Goal: Task Accomplishment & Management: Manage account settings

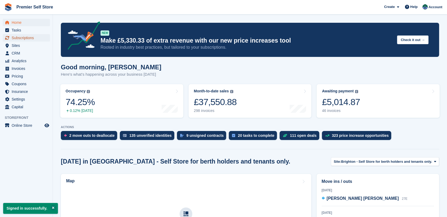
click at [21, 37] on span "Subscriptions" at bounding box center [28, 37] width 32 height 7
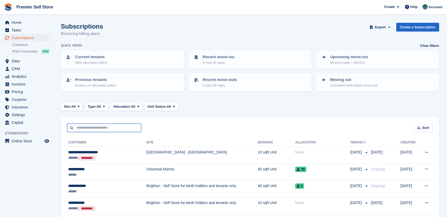
drag, startPoint x: 86, startPoint y: 127, endPoint x: 77, endPoint y: 126, distance: 8.8
click at [86, 127] on input "text" at bounding box center [104, 127] width 74 height 9
type input "********"
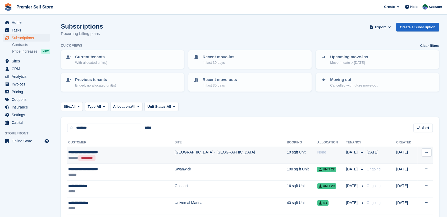
scroll to position [29, 0]
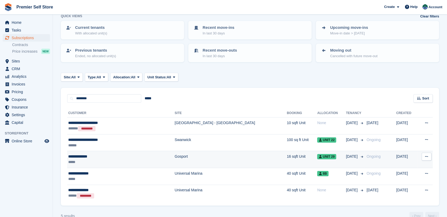
click at [82, 155] on div "**********" at bounding box center [106, 157] width 76 height 6
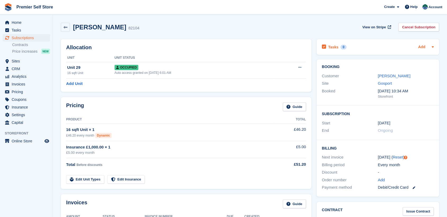
click at [420, 47] on link "Add" at bounding box center [421, 47] width 7 height 6
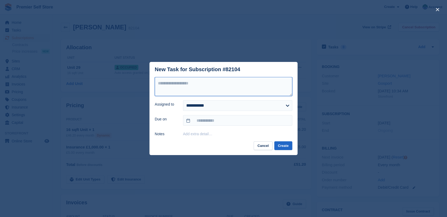
click at [169, 82] on textarea at bounding box center [223, 86] width 137 height 19
type textarea "**********"
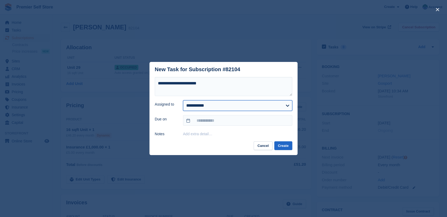
click at [204, 103] on select "**********" at bounding box center [237, 105] width 109 height 11
select select "***"
click at [183, 100] on select "**********" at bounding box center [237, 105] width 109 height 11
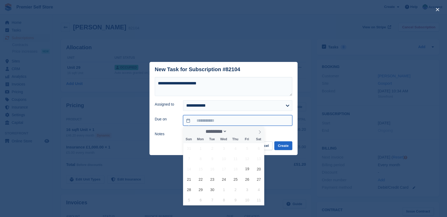
click at [190, 119] on input "text" at bounding box center [237, 120] width 109 height 11
click at [197, 191] on span "29" at bounding box center [200, 189] width 10 height 10
type input "**********"
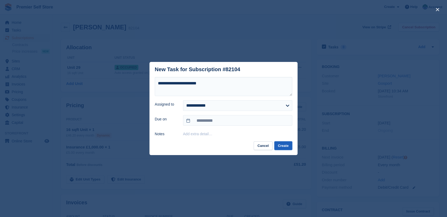
click at [280, 146] on button "Create" at bounding box center [283, 145] width 18 height 9
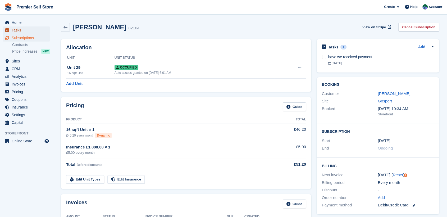
click at [13, 29] on span "Tasks" at bounding box center [28, 29] width 32 height 7
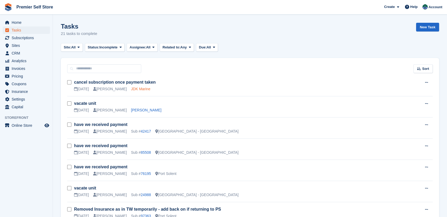
click at [131, 89] on link "JDK Marine" at bounding box center [140, 89] width 19 height 4
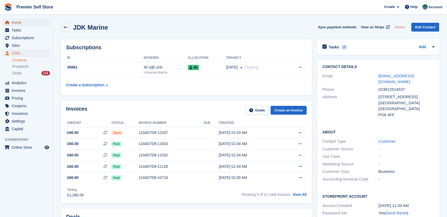
click at [18, 22] on span "Home" at bounding box center [28, 22] width 32 height 7
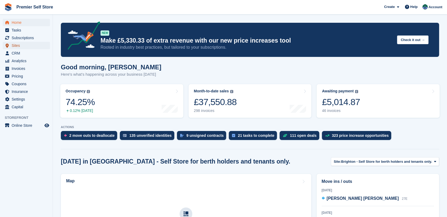
click at [17, 43] on span "Sites" at bounding box center [28, 45] width 32 height 7
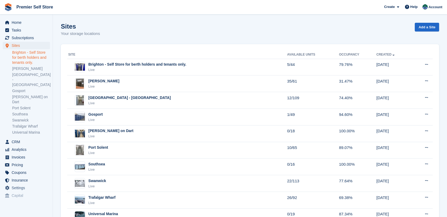
click at [28, 53] on link "Brighton - Self Store for berth holders and tenants only." at bounding box center [31, 57] width 38 height 15
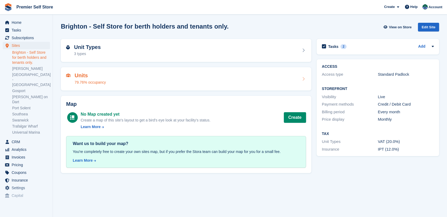
click at [129, 77] on div "Units 79.76% occupancy" at bounding box center [186, 78] width 240 height 13
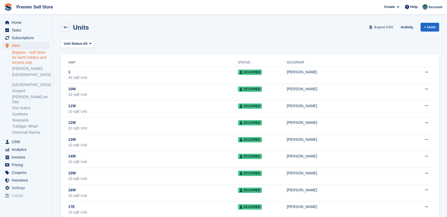
click at [386, 27] on span "Export CSV" at bounding box center [383, 27] width 19 height 5
click at [29, 67] on link "[PERSON_NAME]" at bounding box center [31, 68] width 38 height 5
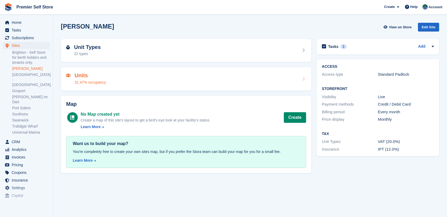
click at [141, 71] on div "Units 31.47% occupancy" at bounding box center [186, 78] width 250 height 23
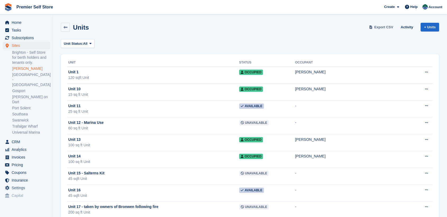
click at [381, 28] on span "Export CSV" at bounding box center [383, 27] width 19 height 5
click at [16, 75] on link "[GEOGRAPHIC_DATA] - [GEOGRAPHIC_DATA]" at bounding box center [31, 79] width 38 height 15
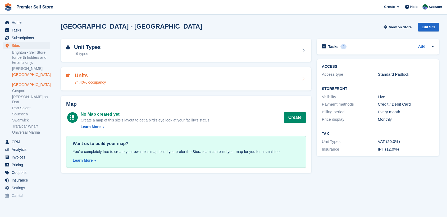
click at [158, 79] on div "Units 74.40% occupancy" at bounding box center [186, 78] width 240 height 13
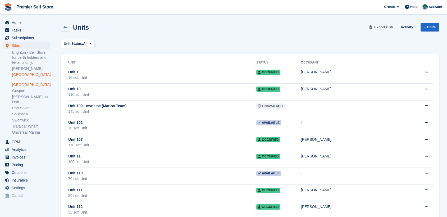
click at [387, 28] on span "Export CSV" at bounding box center [383, 27] width 19 height 5
click at [20, 88] on link "Gosport" at bounding box center [31, 90] width 38 height 5
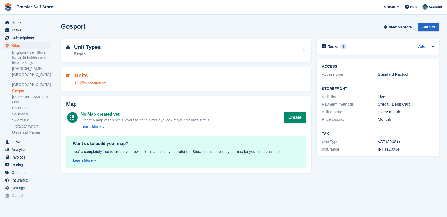
click at [119, 80] on div "Units 94.60% occupancy" at bounding box center [186, 78] width 240 height 13
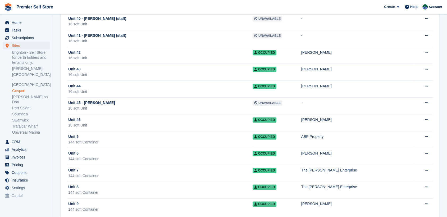
scroll to position [684, 0]
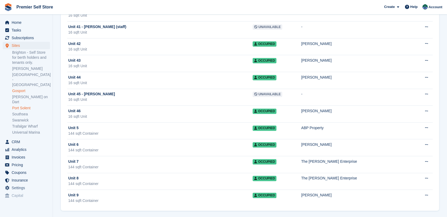
click at [26, 105] on link "Port Solent" at bounding box center [31, 107] width 38 height 5
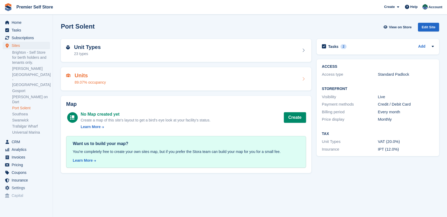
click at [116, 76] on div "Units 89.07% occupancy" at bounding box center [186, 78] width 240 height 13
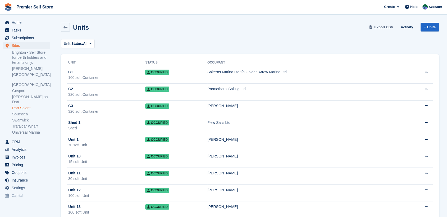
click at [386, 26] on span "Export CSV" at bounding box center [383, 27] width 19 height 5
click at [19, 112] on link "Southsea" at bounding box center [31, 114] width 38 height 5
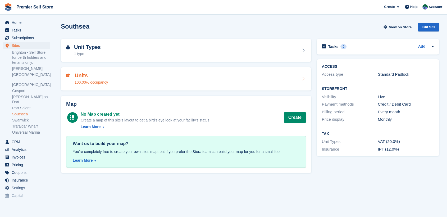
click at [201, 76] on div "Units 100.00% occupancy" at bounding box center [186, 78] width 240 height 13
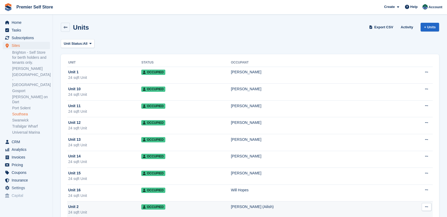
scroll to position [130, 0]
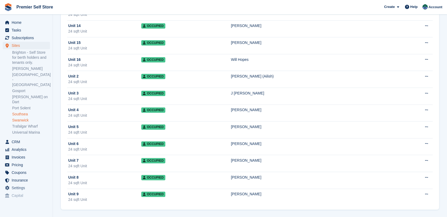
click at [18, 118] on link "Swanwick" at bounding box center [31, 120] width 38 height 5
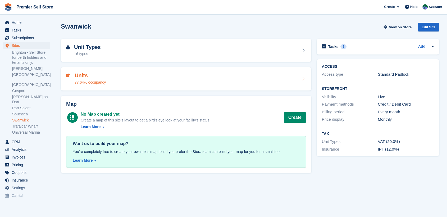
click at [184, 69] on div "Units 77.64% occupancy" at bounding box center [186, 78] width 250 height 23
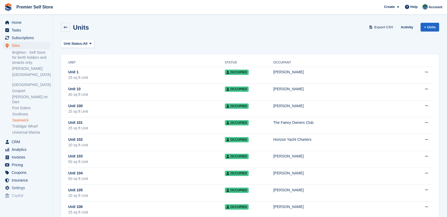
click at [383, 26] on span "Export CSV" at bounding box center [383, 27] width 19 height 5
click at [24, 124] on link "Trafalgar Wharf" at bounding box center [31, 126] width 38 height 5
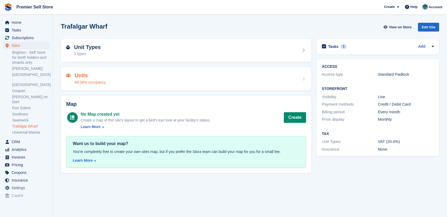
click at [156, 78] on div "Units 69.38% occupancy" at bounding box center [186, 78] width 240 height 13
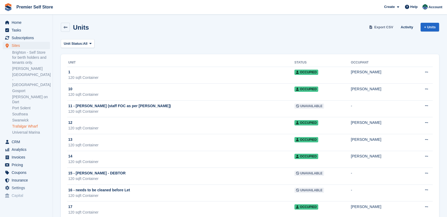
click at [383, 26] on span "Export CSV" at bounding box center [383, 27] width 19 height 5
click at [20, 130] on link "Universal Marina" at bounding box center [31, 132] width 38 height 5
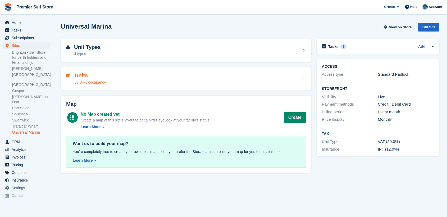
click at [94, 80] on div "87.34% occupancy" at bounding box center [90, 83] width 31 height 6
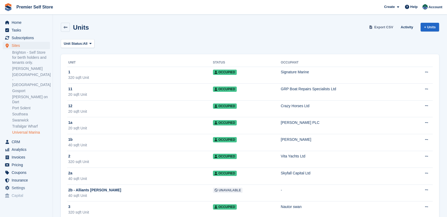
click at [383, 27] on span "Export CSV" at bounding box center [383, 27] width 19 height 5
click at [12, 23] on span "Home" at bounding box center [28, 22] width 32 height 7
